Goal: Task Accomplishment & Management: Complete application form

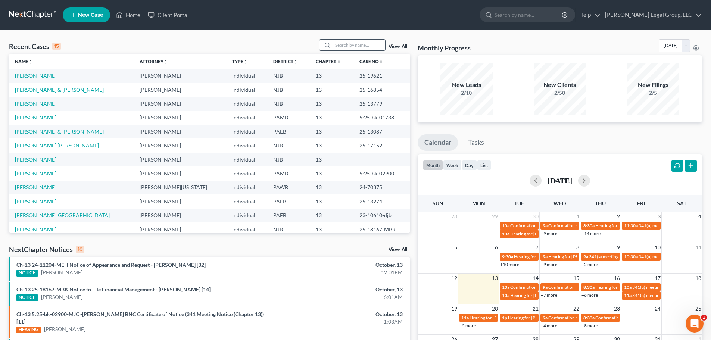
click at [356, 45] on input "search" at bounding box center [359, 45] width 52 height 11
type input "[PERSON_NAME]"
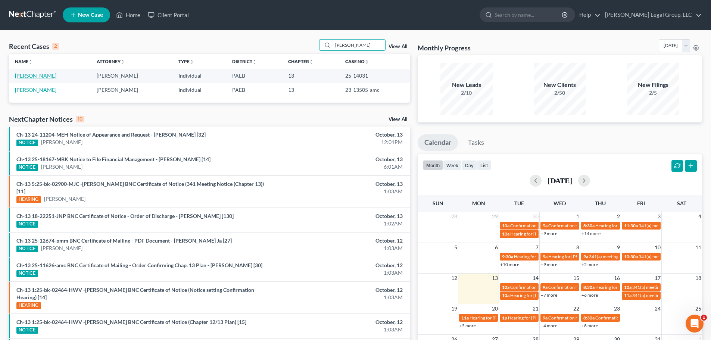
click at [48, 78] on link "[PERSON_NAME]" at bounding box center [35, 75] width 41 height 6
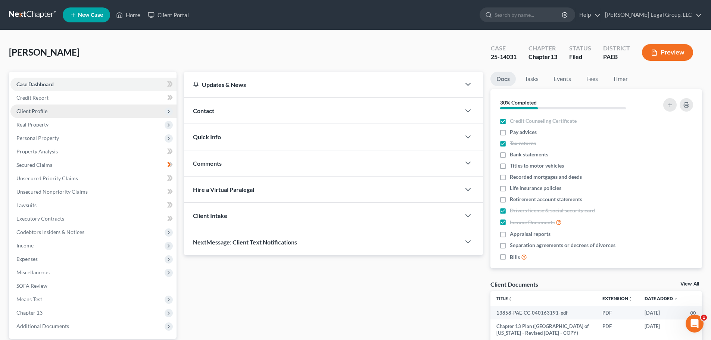
click at [42, 111] on span "Client Profile" at bounding box center [31, 111] width 31 height 6
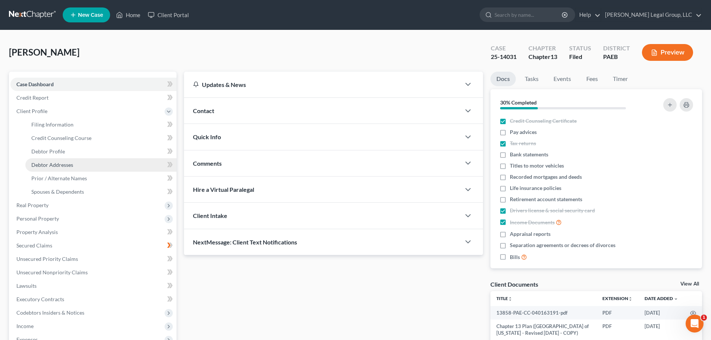
click at [80, 166] on link "Debtor Addresses" at bounding box center [100, 164] width 151 height 13
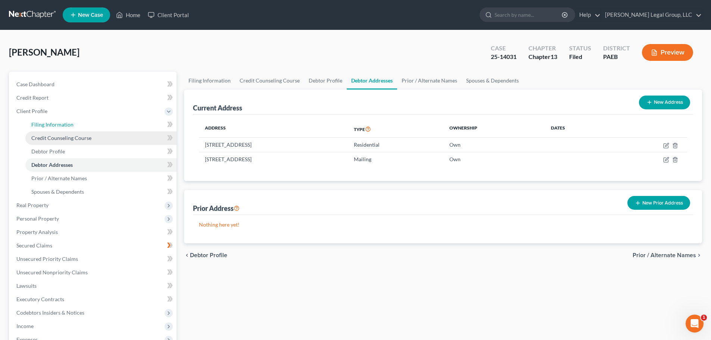
drag, startPoint x: 73, startPoint y: 122, endPoint x: 93, endPoint y: 134, distance: 23.4
click at [73, 122] on link "Filing Information" at bounding box center [100, 124] width 151 height 13
select select "1"
select select "0"
select select "3"
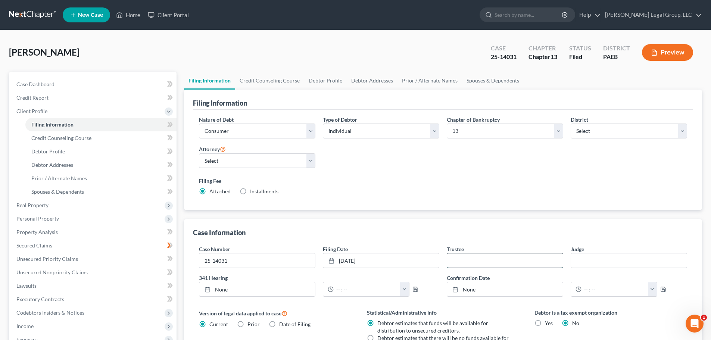
click at [493, 261] on input "text" at bounding box center [505, 261] width 116 height 14
click at [464, 265] on input "text" at bounding box center [505, 261] width 116 height 14
paste input "[PERSON_NAME]"
type input "[PERSON_NAME]"
click at [611, 263] on input "text" at bounding box center [629, 261] width 116 height 14
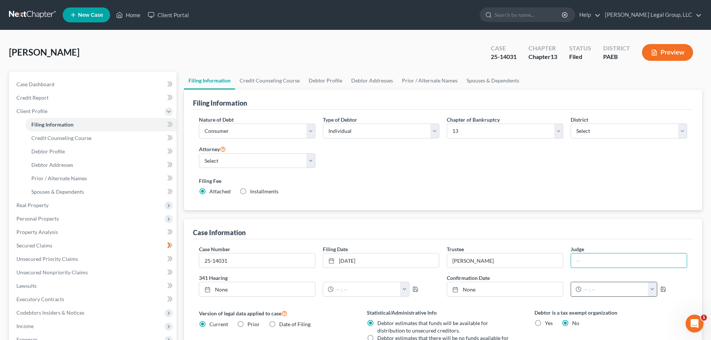
paste input "[PERSON_NAME]"
type input "[PERSON_NAME]"
click at [278, 264] on input "25-14031" at bounding box center [257, 261] width 116 height 14
type input "25-14031-amc"
click at [63, 82] on link "Case Dashboard" at bounding box center [93, 84] width 166 height 13
